Goal: Check status: Check status

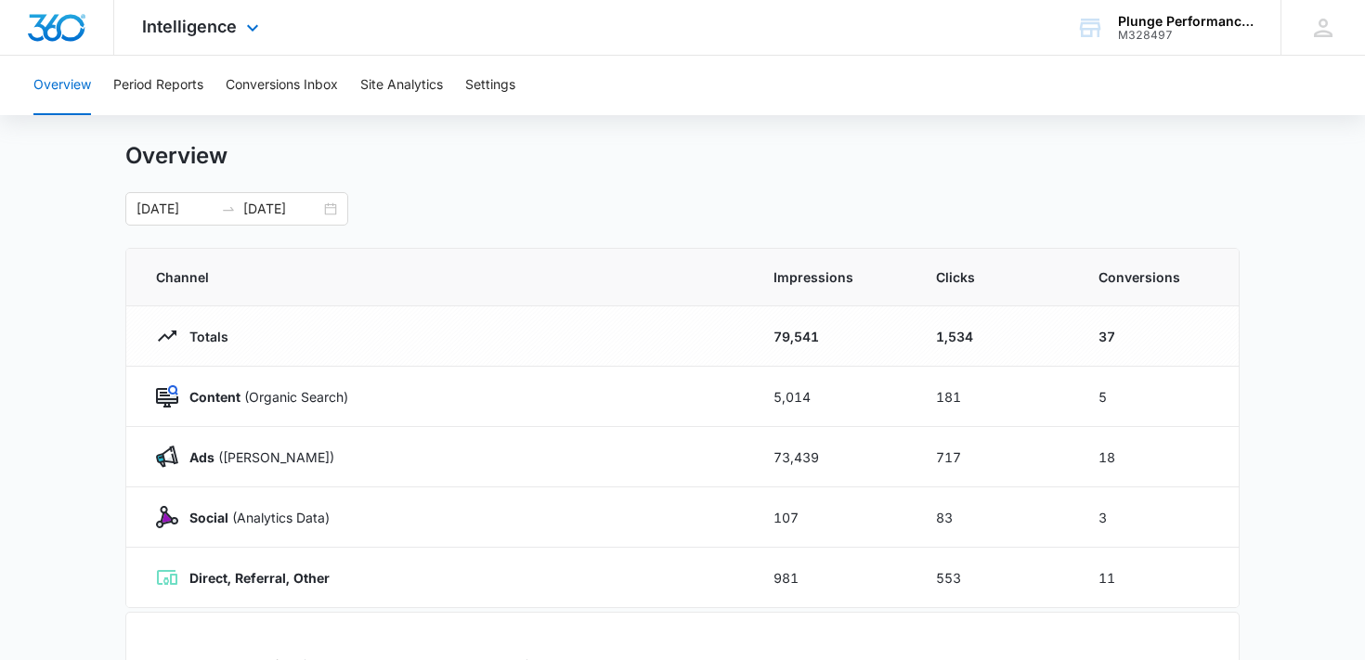
click at [144, 41] on div "Intelligence Apps Reputation Forms CRM Email Social Payments POS Content Ads In…" at bounding box center [202, 27] width 177 height 55
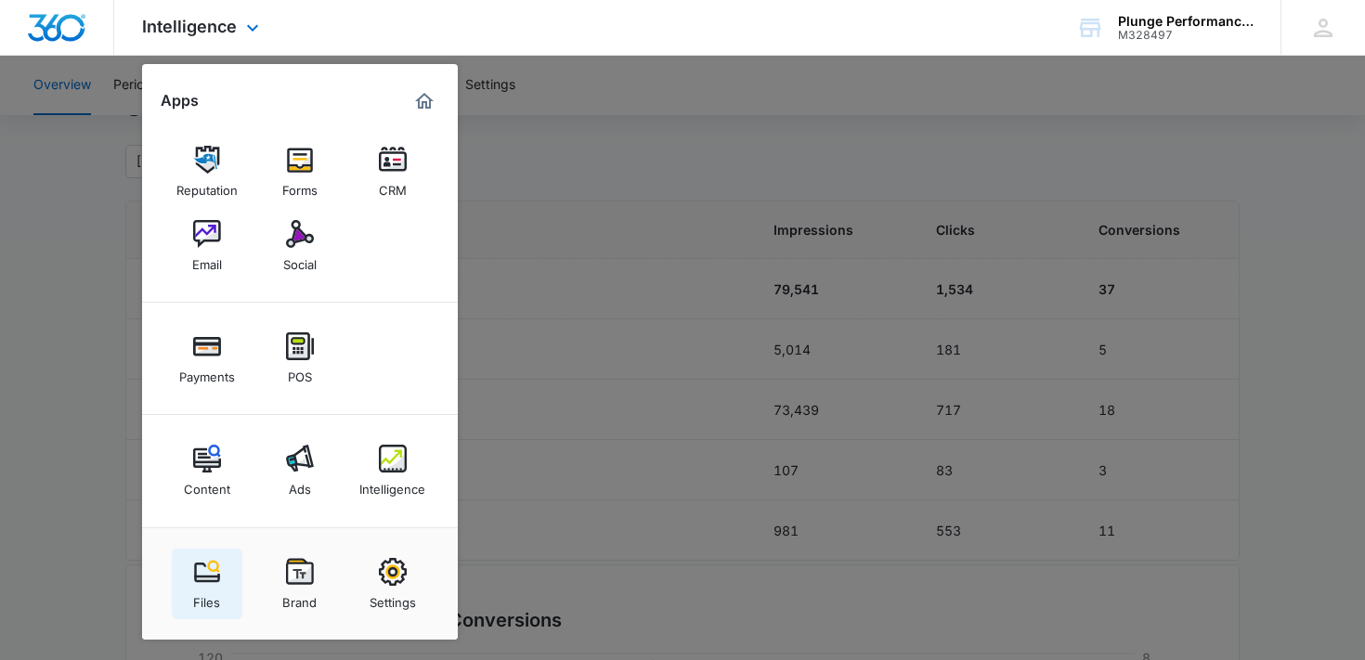
scroll to position [72, 0]
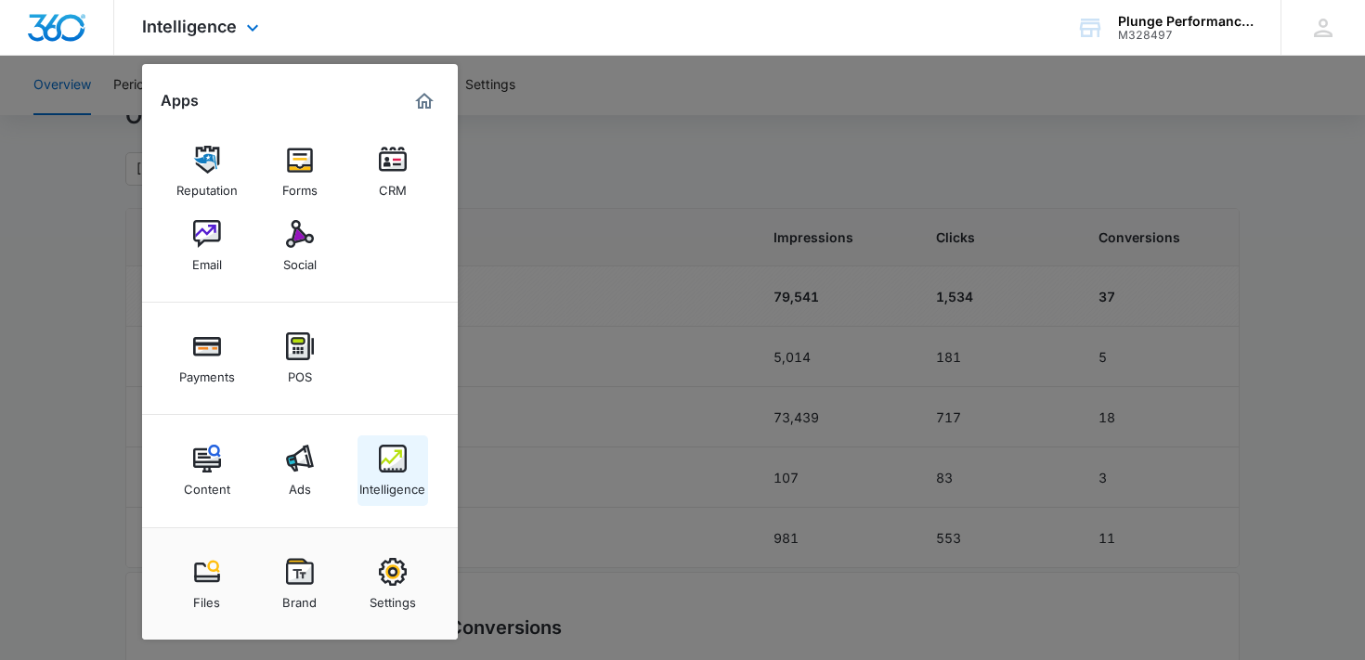
click at [390, 468] on img at bounding box center [393, 459] width 28 height 28
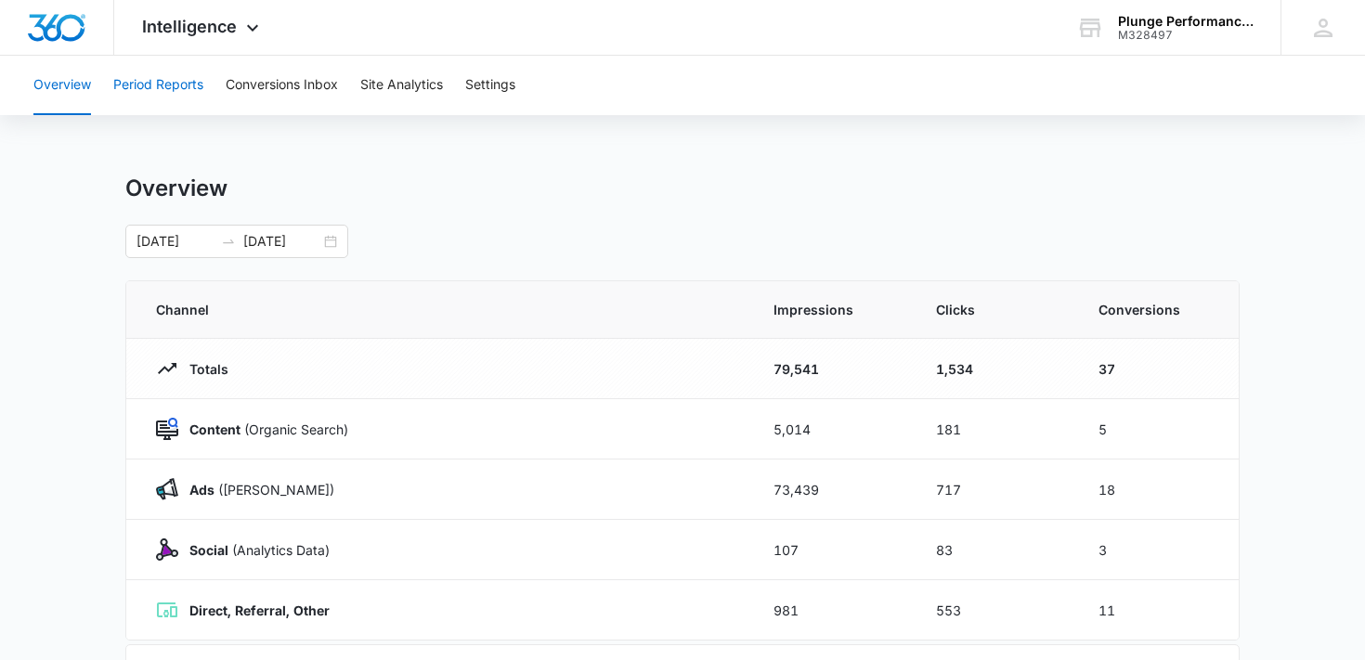
click at [175, 89] on button "Period Reports" at bounding box center [158, 85] width 90 height 59
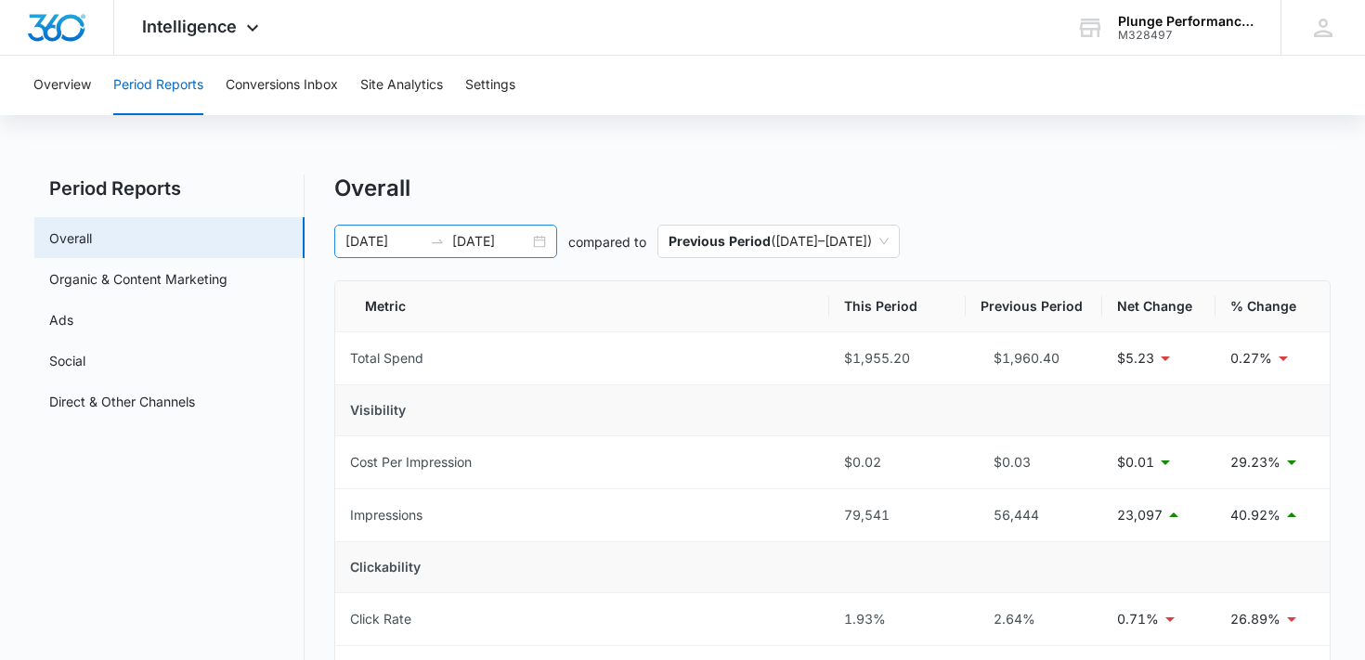
click at [438, 249] on div "[DATE] [DATE]" at bounding box center [445, 241] width 223 height 33
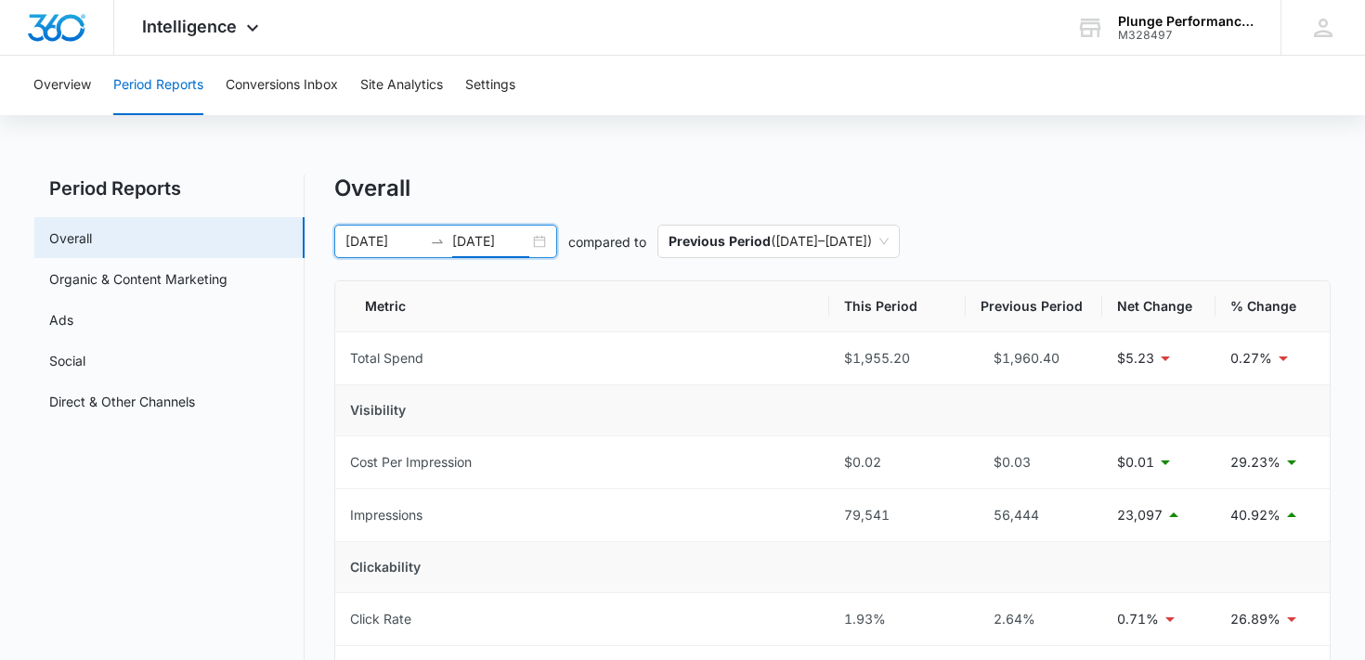
click at [493, 233] on input "[DATE]" at bounding box center [490, 241] width 77 height 20
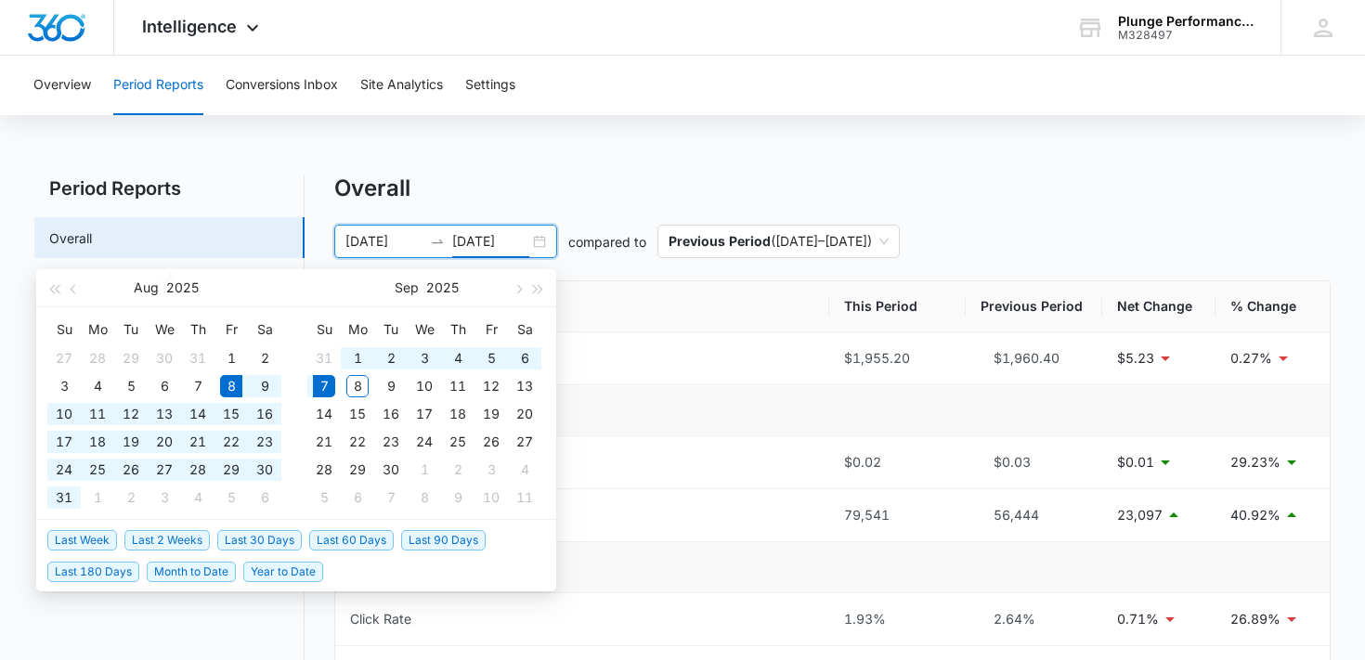
type input "[DATE]"
click at [438, 542] on span "Last 90 Days" at bounding box center [443, 540] width 85 height 20
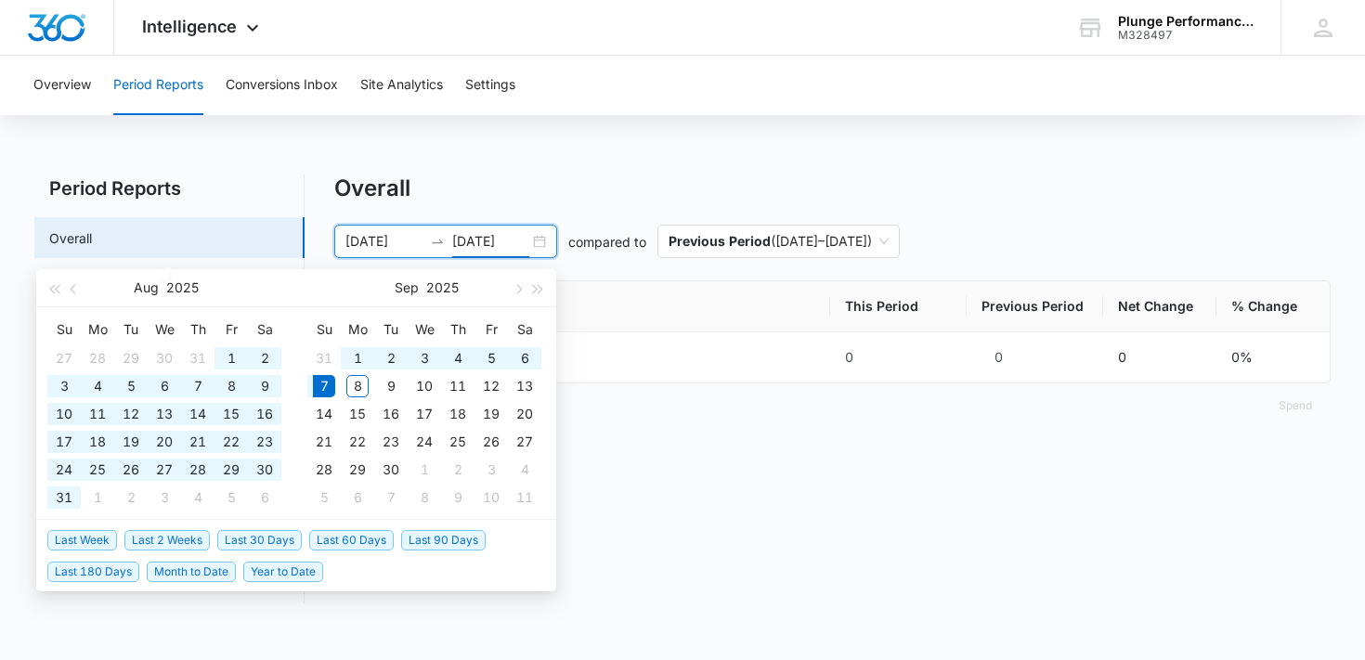
type input "[DATE]"
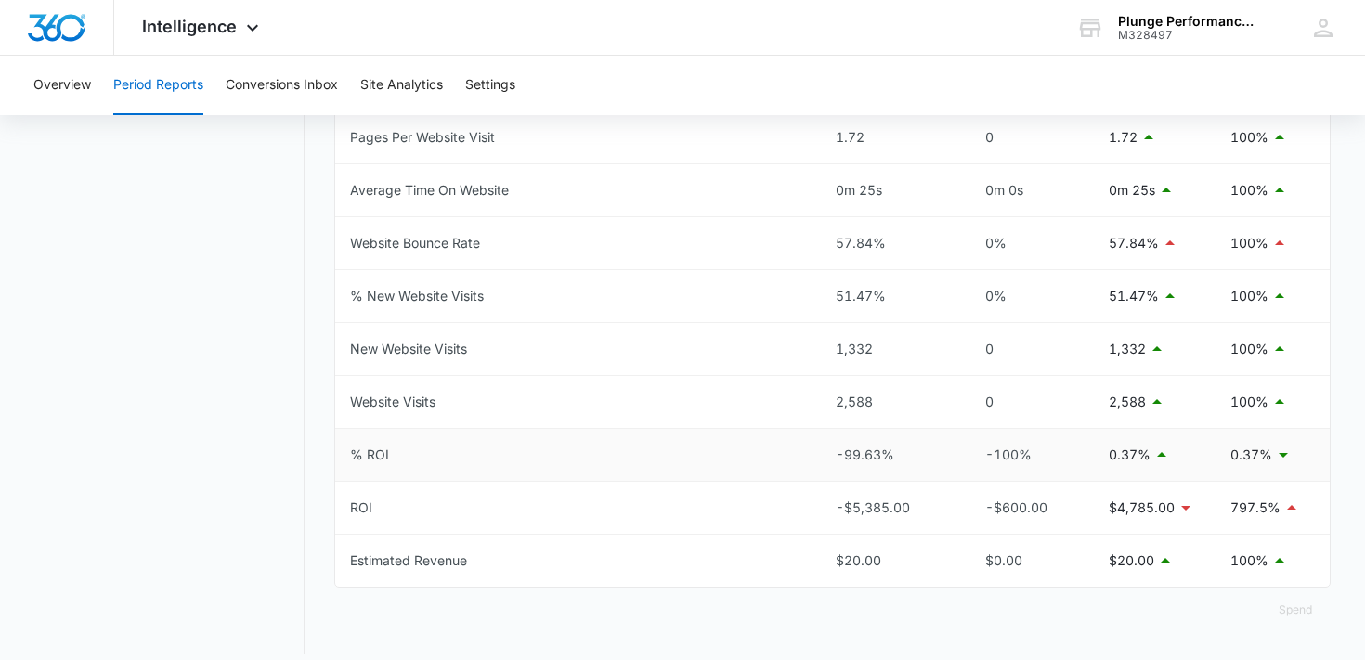
scroll to position [971, 0]
